Goal: Information Seeking & Learning: Learn about a topic

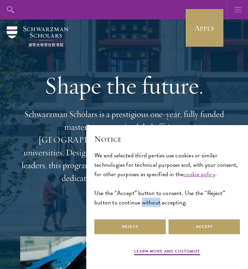
click at [231, 10] on button "button" at bounding box center [238, 10] width 20 height 20
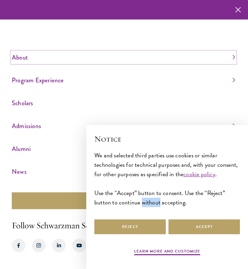
click at [23, 59] on link "About" at bounding box center [123, 57] width 223 height 11
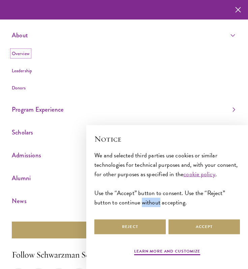
click at [27, 54] on link "Overview" at bounding box center [21, 53] width 18 height 7
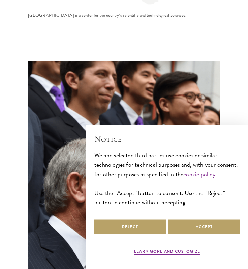
scroll to position [2469, 0]
